Goal: Task Accomplishment & Management: Use online tool/utility

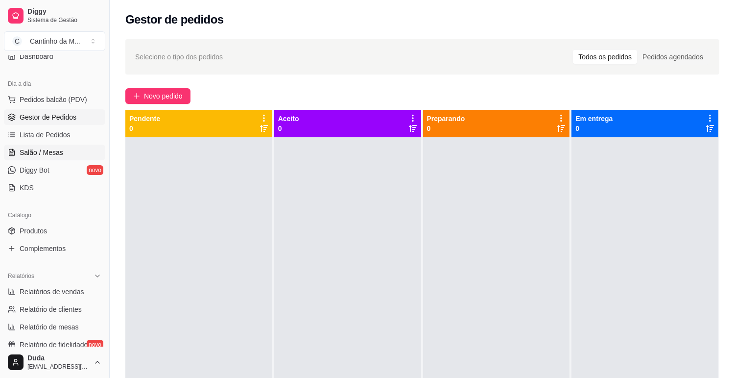
click at [46, 152] on span "Salão / Mesas" at bounding box center [42, 152] width 44 height 10
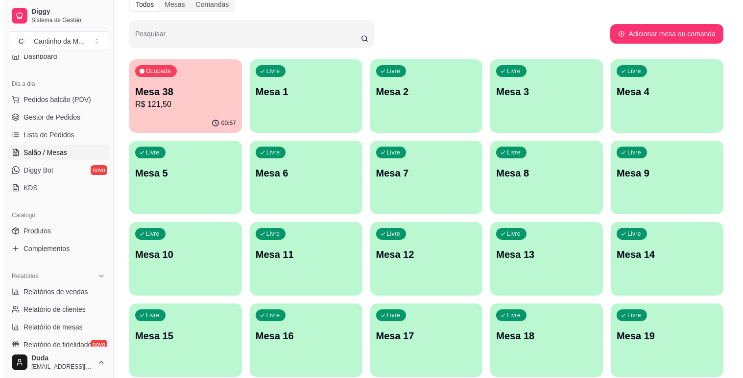
scroll to position [33, 0]
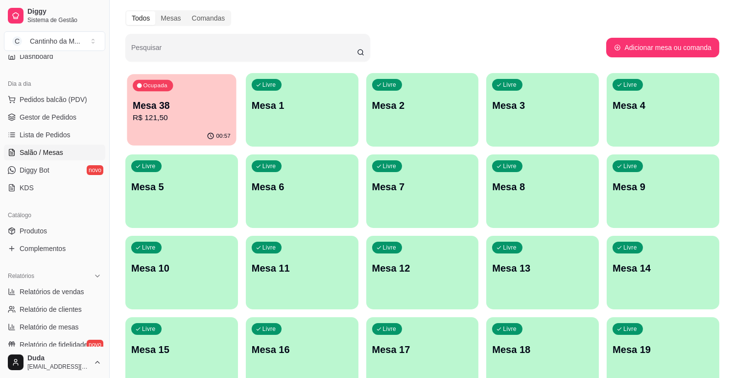
click at [170, 112] on p "R$ 121,50" at bounding box center [182, 117] width 98 height 11
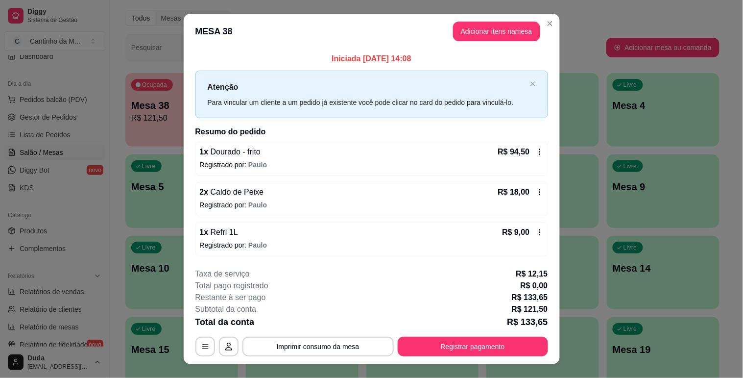
click at [379, 189] on div "2 x Caldo de Peixe R$ 18,00" at bounding box center [372, 192] width 344 height 12
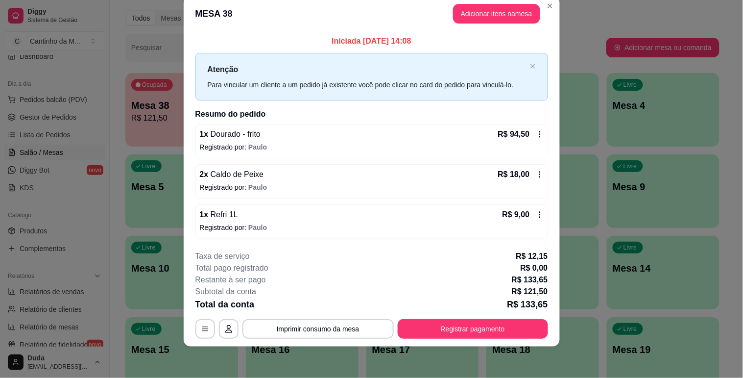
scroll to position [1, 0]
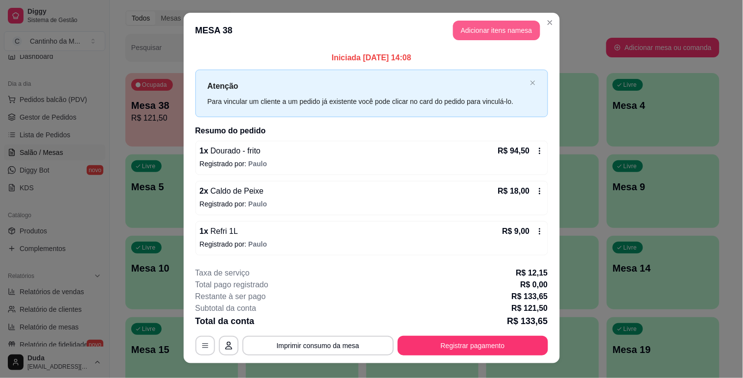
click at [511, 24] on button "Adicionar itens na mesa" at bounding box center [496, 31] width 87 height 20
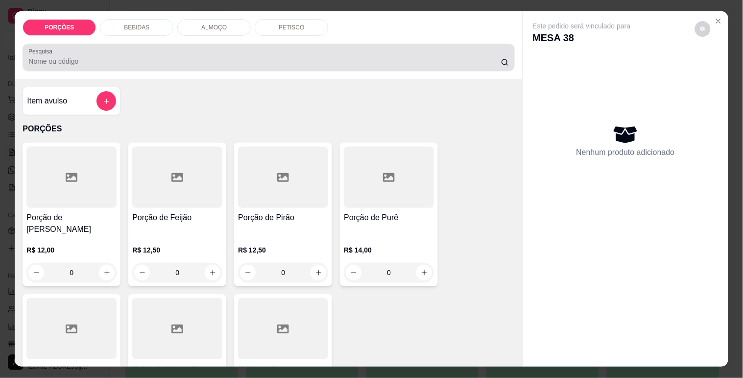
click at [232, 56] on input "Pesquisa" at bounding box center [264, 61] width 473 height 10
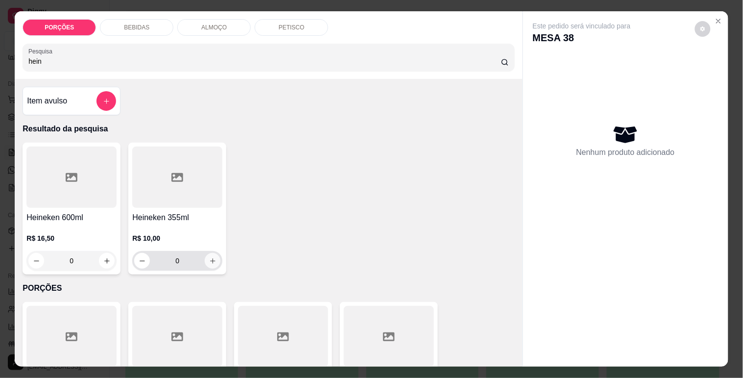
type input "hein"
click at [209, 257] on icon "increase-product-quantity" at bounding box center [212, 260] width 7 height 7
type input "1"
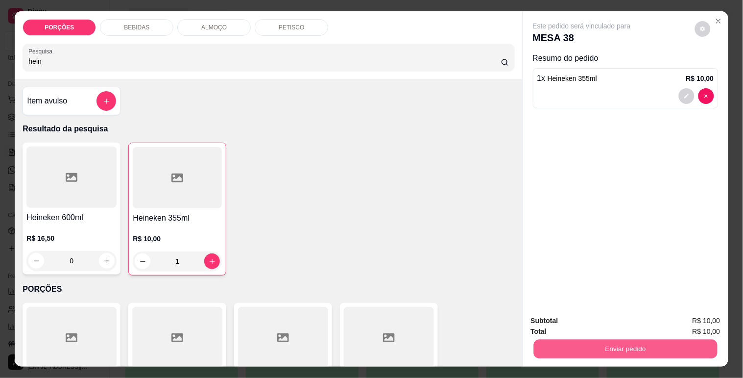
click at [590, 342] on button "Enviar pedido" at bounding box center [625, 348] width 184 height 19
click at [599, 317] on button "Não registrar e enviar pedido" at bounding box center [593, 321] width 99 height 18
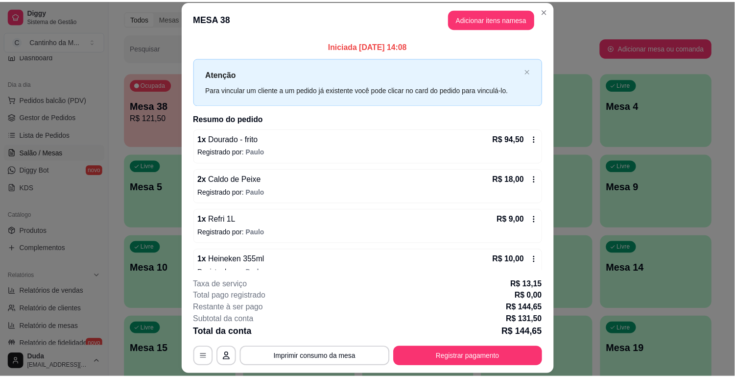
scroll to position [0, 0]
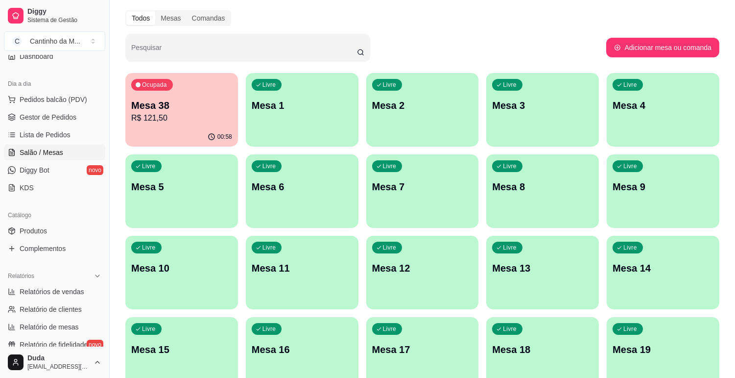
click at [55, 125] on ul "Pedidos balcão (PDV) Gestor de Pedidos Lista de Pedidos Salão / Mesas Diggy Bot…" at bounding box center [54, 144] width 101 height 104
click at [46, 116] on span "Gestor de Pedidos" at bounding box center [48, 117] width 57 height 10
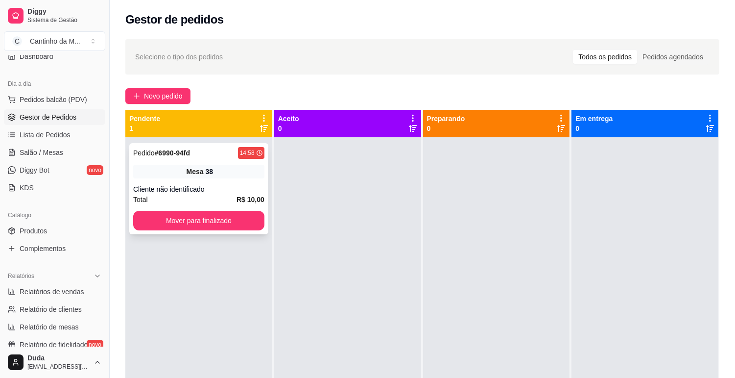
click at [159, 157] on div "Pedido # 6990-94fd" at bounding box center [161, 153] width 57 height 12
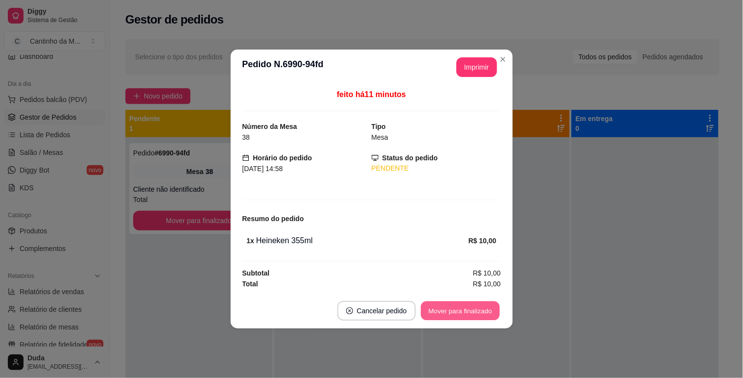
click at [469, 306] on button "Mover para finalizado" at bounding box center [460, 310] width 79 height 19
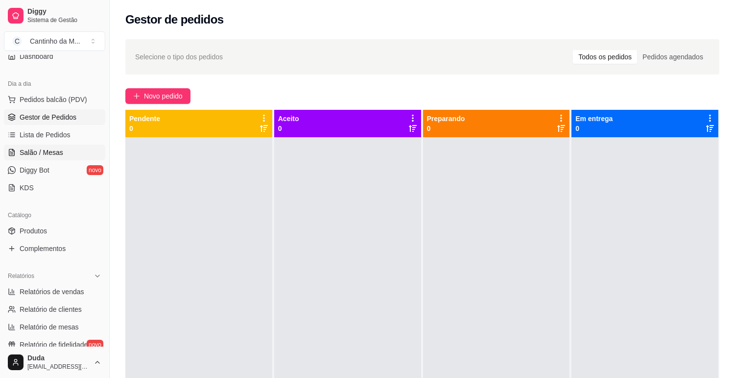
click at [62, 149] on link "Salão / Mesas" at bounding box center [54, 153] width 101 height 16
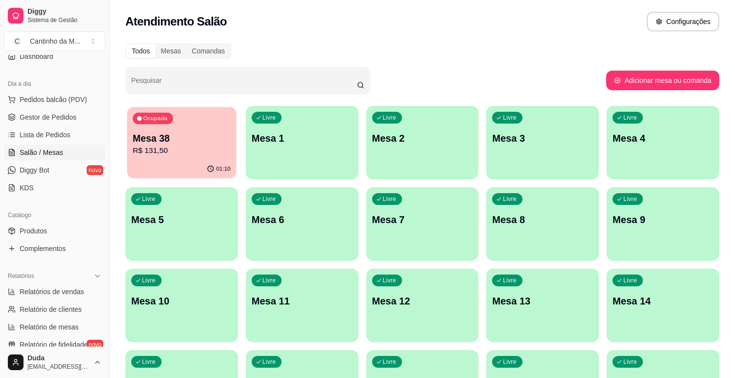
click at [173, 135] on p "Mesa 38" at bounding box center [182, 138] width 98 height 13
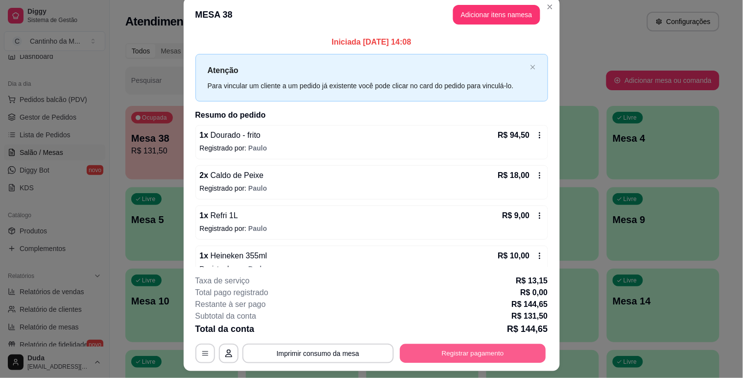
click at [466, 344] on button "Registrar pagamento" at bounding box center [473, 353] width 146 height 19
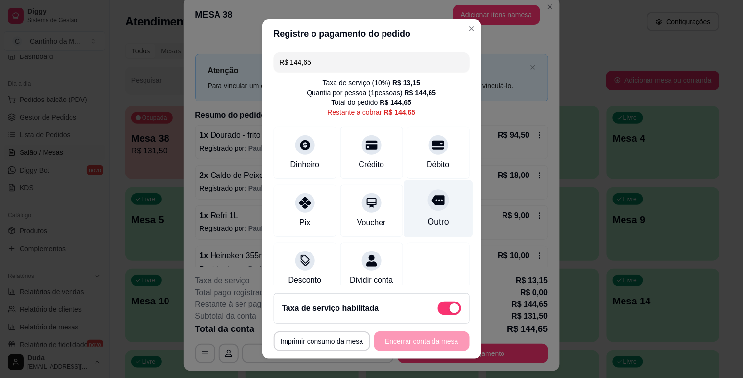
click at [419, 214] on div "Outro" at bounding box center [438, 208] width 69 height 57
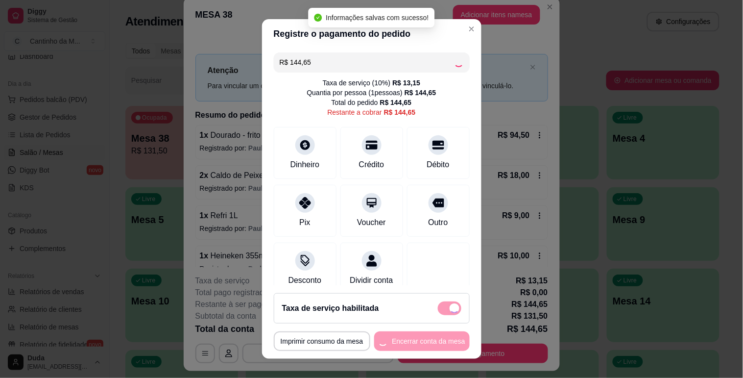
type input "R$ 0,00"
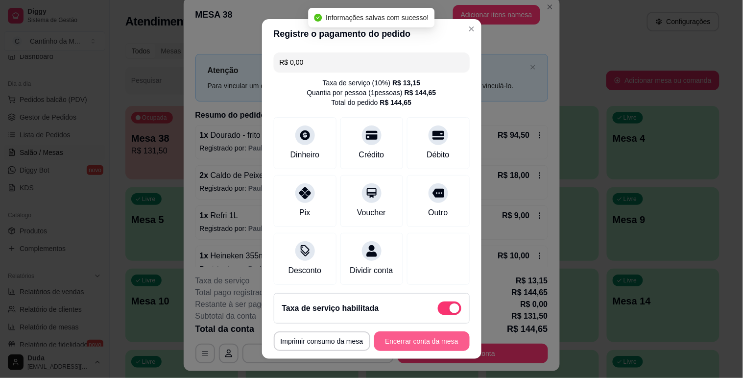
click at [426, 333] on button "Encerrar conta da mesa" at bounding box center [422, 341] width 96 height 20
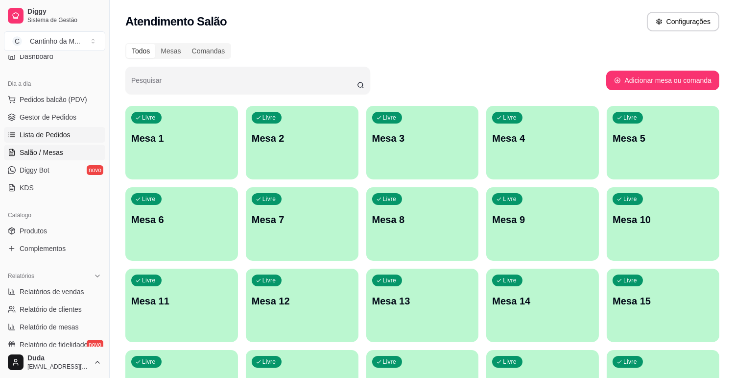
click at [25, 128] on link "Lista de Pedidos" at bounding box center [54, 135] width 101 height 16
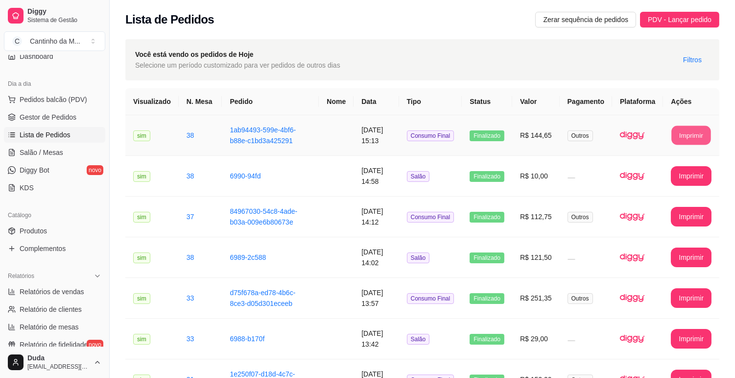
click at [687, 136] on button "Imprimir" at bounding box center [691, 135] width 39 height 19
click at [51, 111] on link "Gestor de Pedidos" at bounding box center [54, 117] width 101 height 16
